Goal: Task Accomplishment & Management: Complete application form

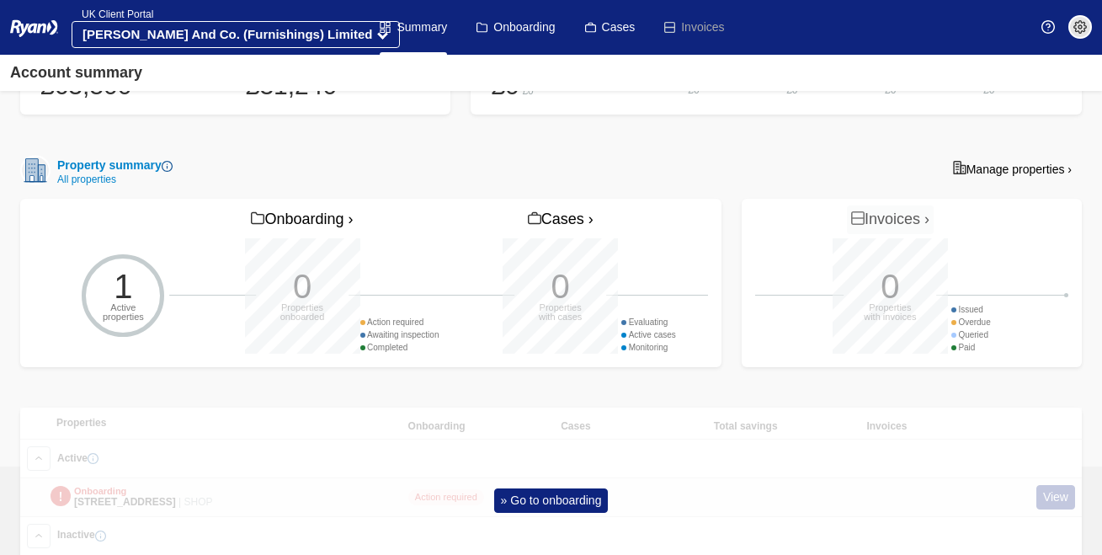
scroll to position [507, 0]
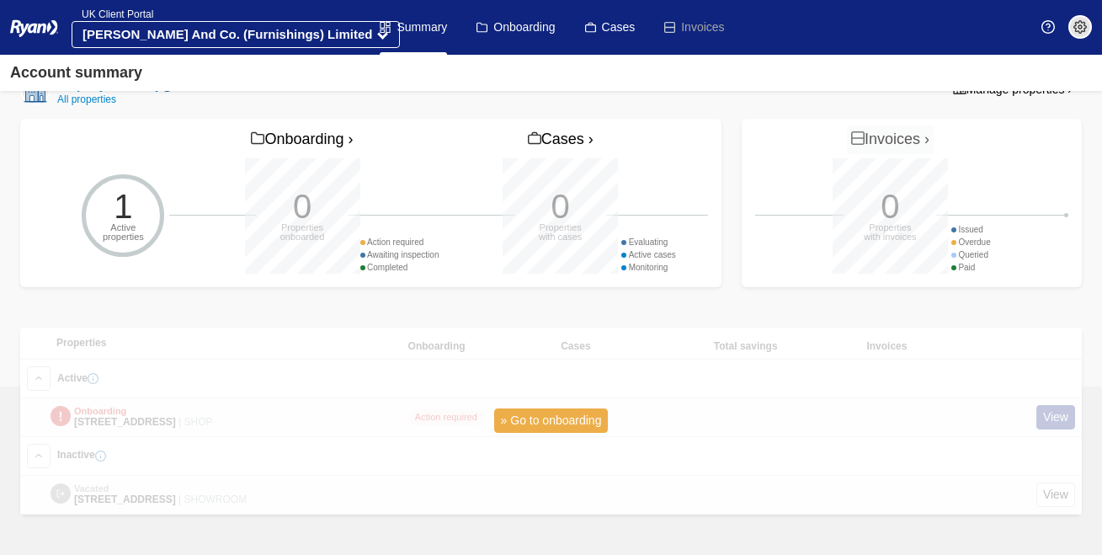
click at [520, 408] on link "» Go to onboarding" at bounding box center [551, 420] width 114 height 24
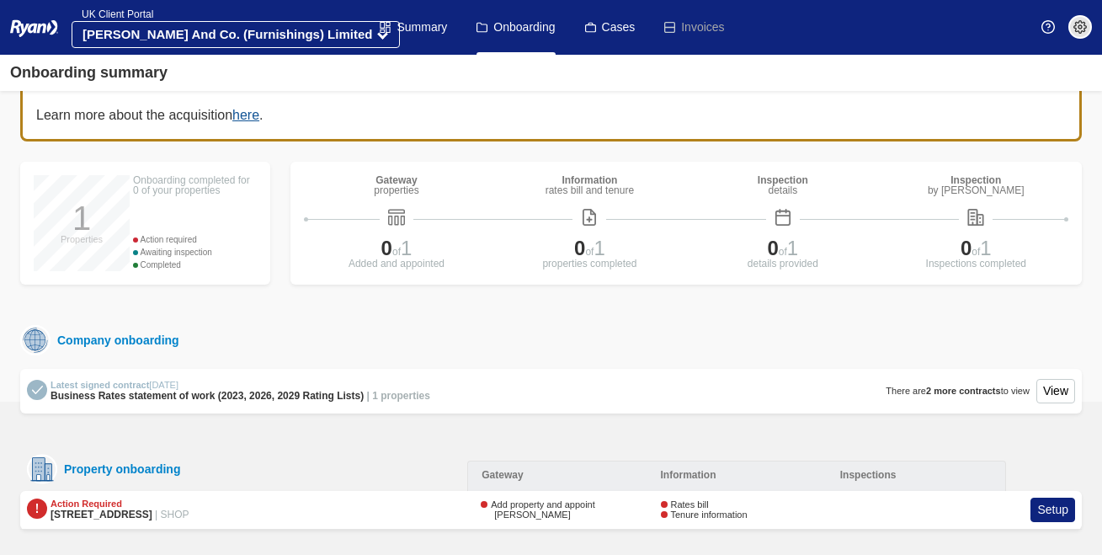
scroll to position [87, 0]
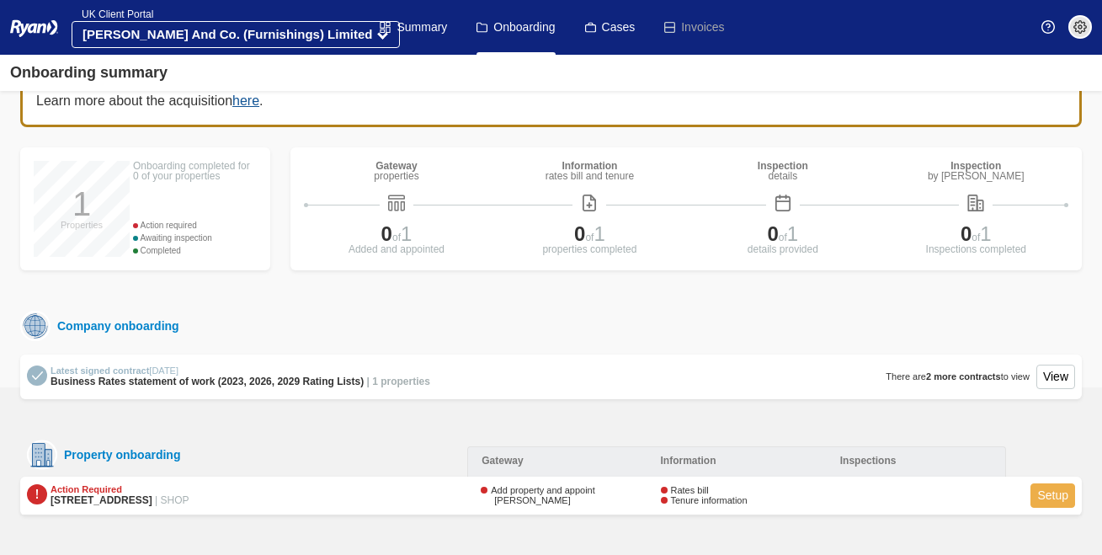
click at [1060, 495] on link "Setup" at bounding box center [1052, 495] width 45 height 24
